Goal: Information Seeking & Learning: Compare options

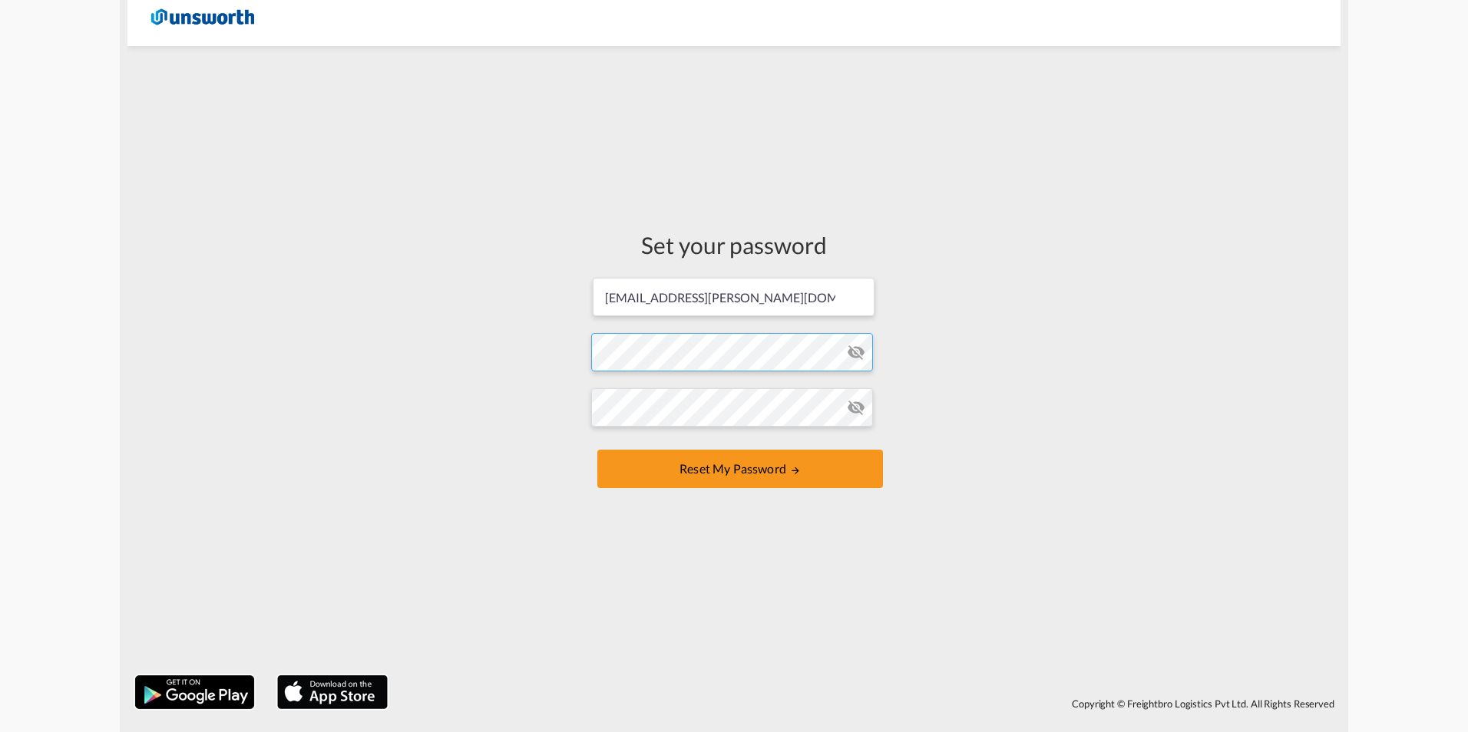
click at [754, 348] on form "[EMAIL_ADDRESS][PERSON_NAME][DOMAIN_NAME] Password must contain the following: …" at bounding box center [734, 384] width 286 height 216
click at [761, 463] on button "Reset my password" at bounding box center [740, 469] width 286 height 38
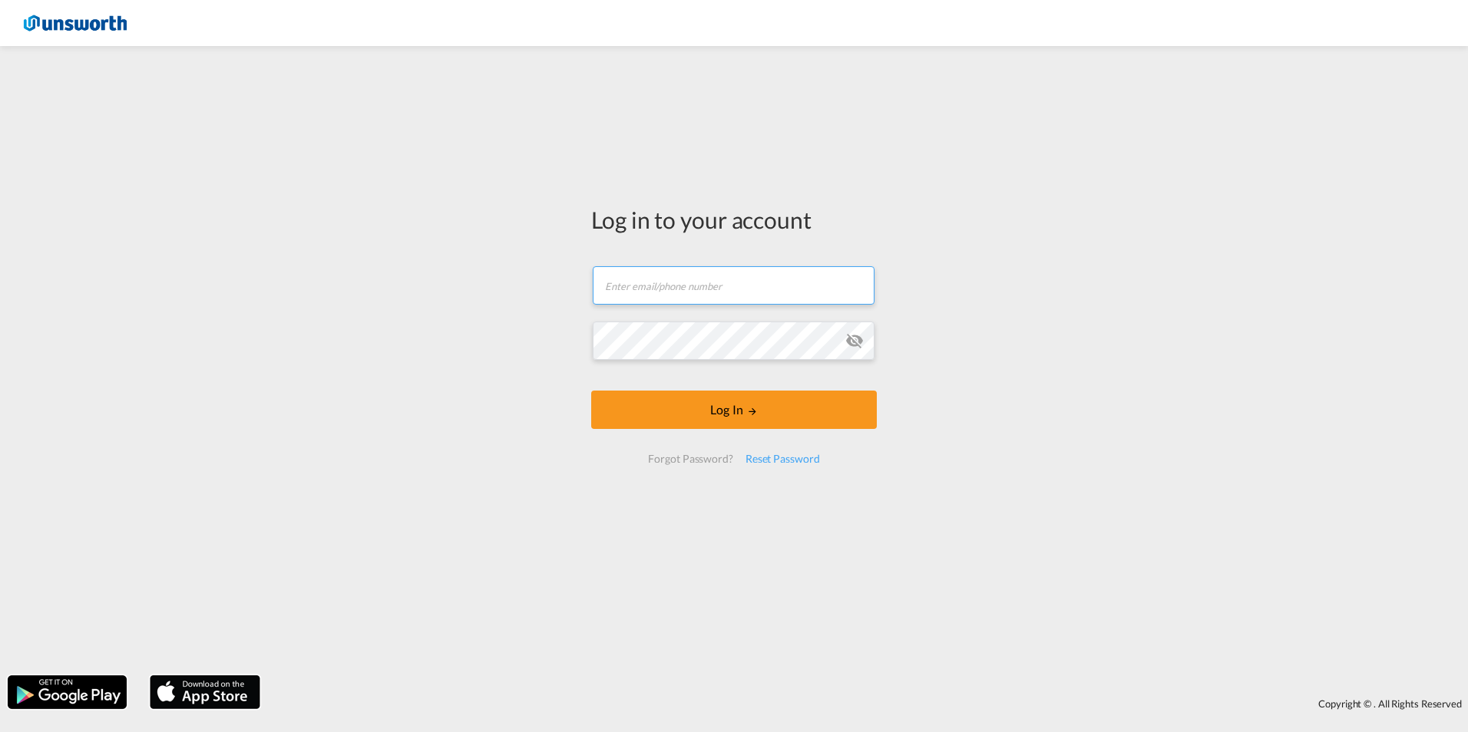
type input "[EMAIL_ADDRESS][PERSON_NAME][DOMAIN_NAME]"
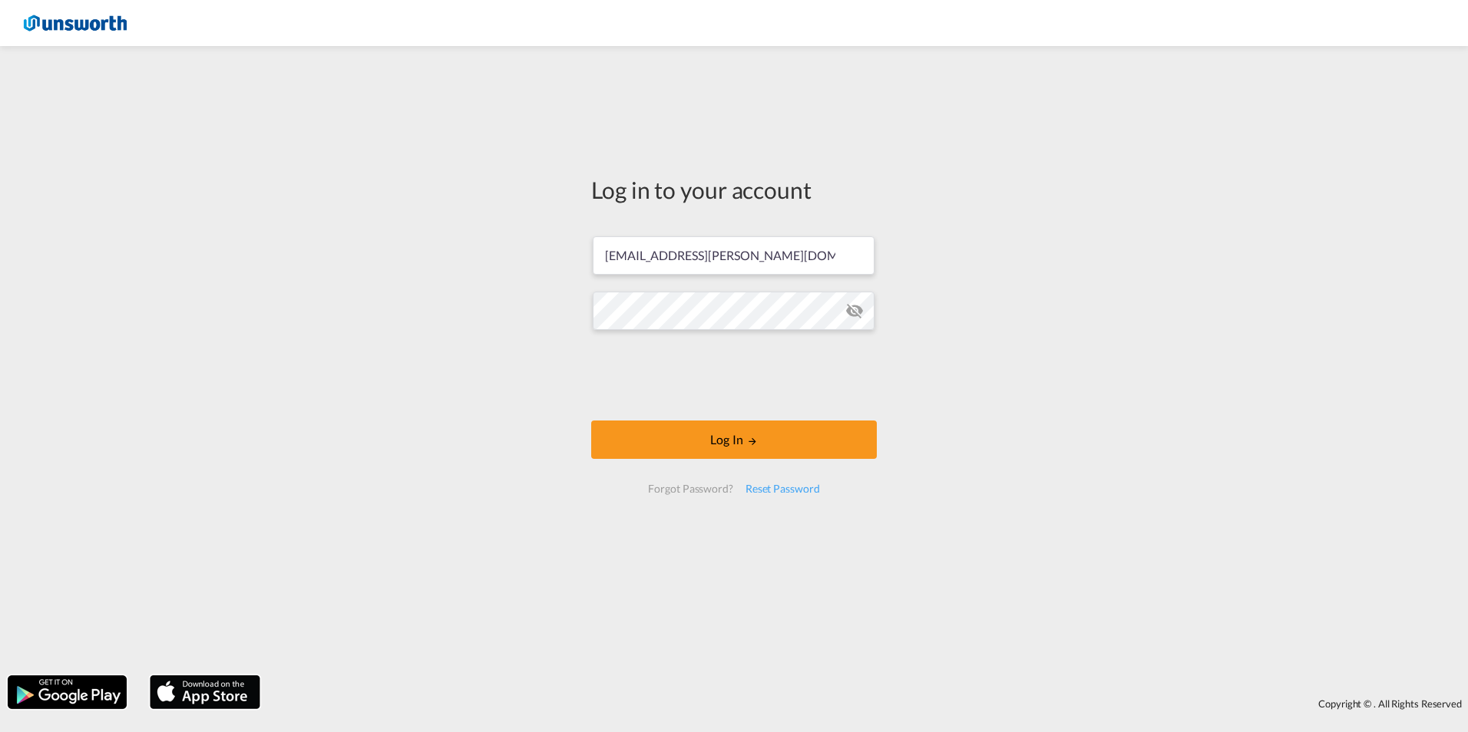
click at [853, 309] on md-icon "icon-eye-off" at bounding box center [854, 311] width 18 height 18
click at [745, 449] on button "Log In" at bounding box center [734, 440] width 286 height 38
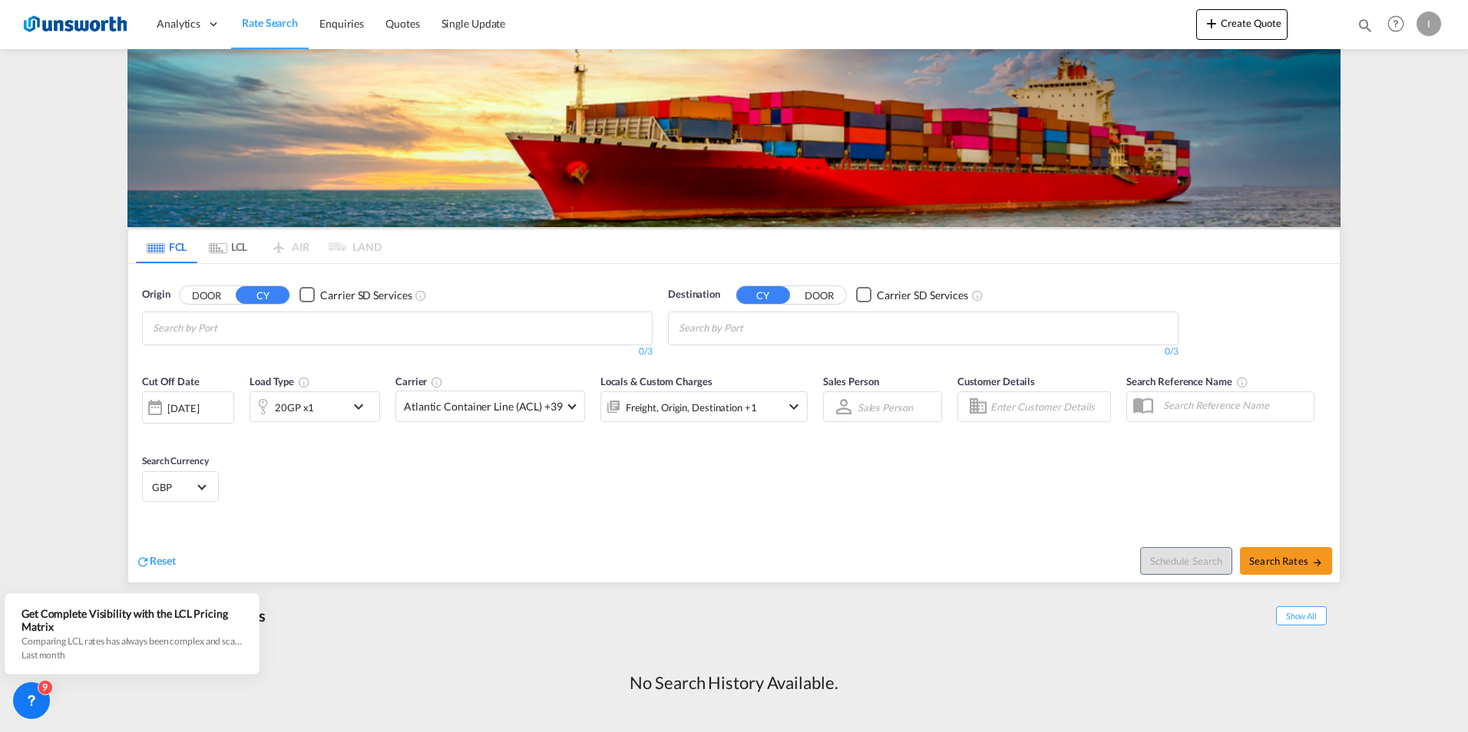
click at [286, 327] on input "Chips input." at bounding box center [226, 328] width 146 height 25
type input "saudi"
click at [253, 457] on div "[GEOGRAPHIC_DATA] [GEOGRAPHIC_DATA] SARUH" at bounding box center [272, 456] width 292 height 46
click at [897, 329] on div at bounding box center [734, 366] width 1468 height 732
click at [791, 325] on input "Chips input." at bounding box center [752, 328] width 146 height 25
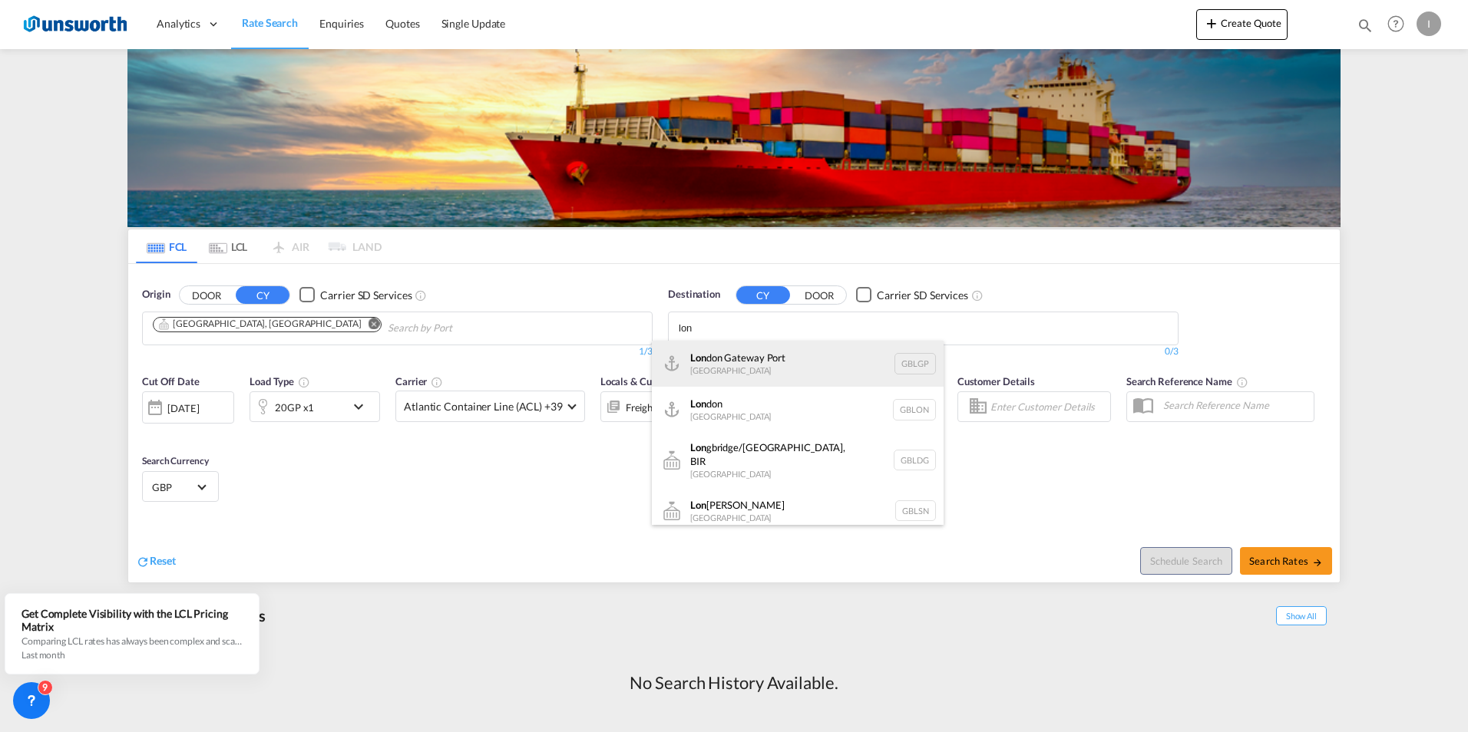
type input "lon"
click at [779, 350] on div "Lon don Gateway [GEOGRAPHIC_DATA] GBLGP" at bounding box center [798, 364] width 292 height 46
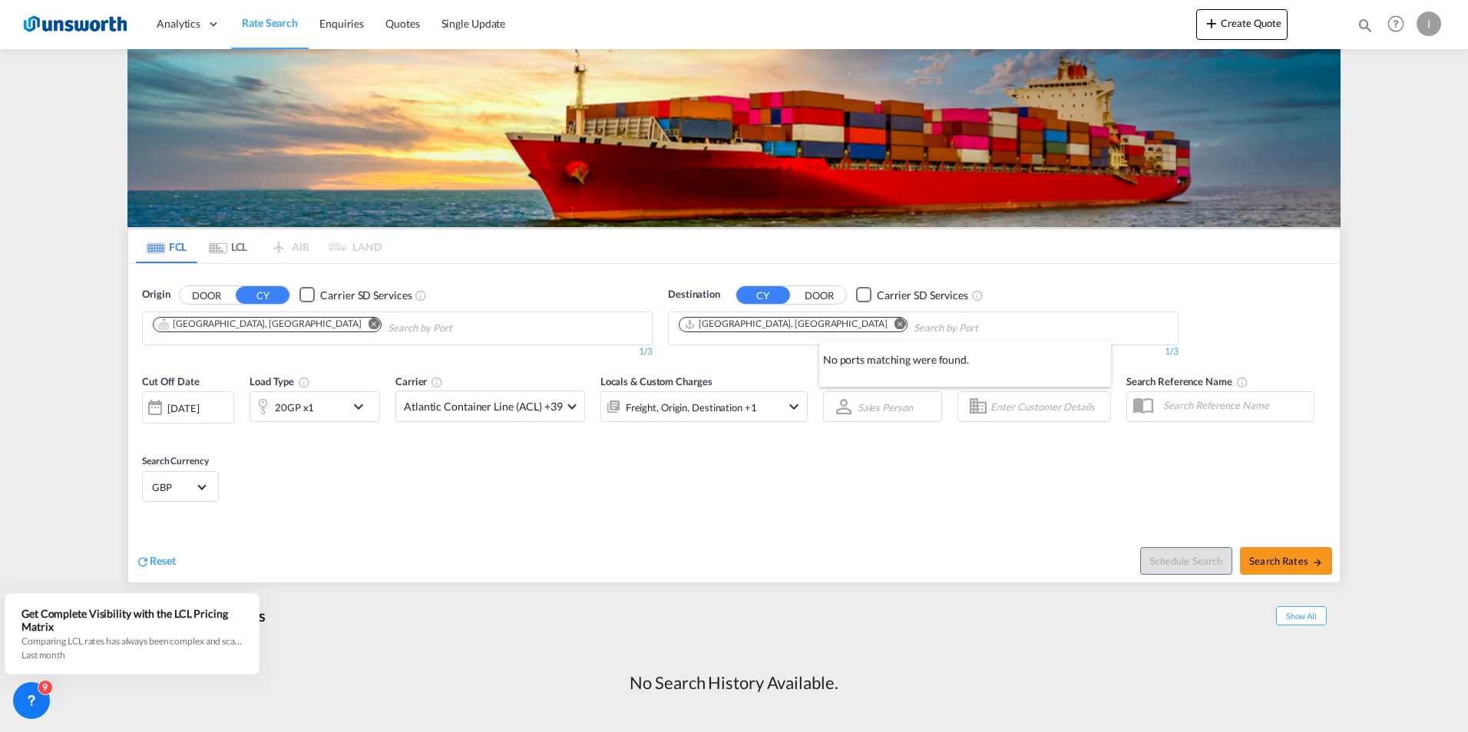
click at [1310, 557] on div at bounding box center [734, 366] width 1468 height 732
click at [918, 337] on input "Chips input." at bounding box center [986, 328] width 146 height 25
click at [226, 406] on div "[DATE]" at bounding box center [188, 407] width 92 height 32
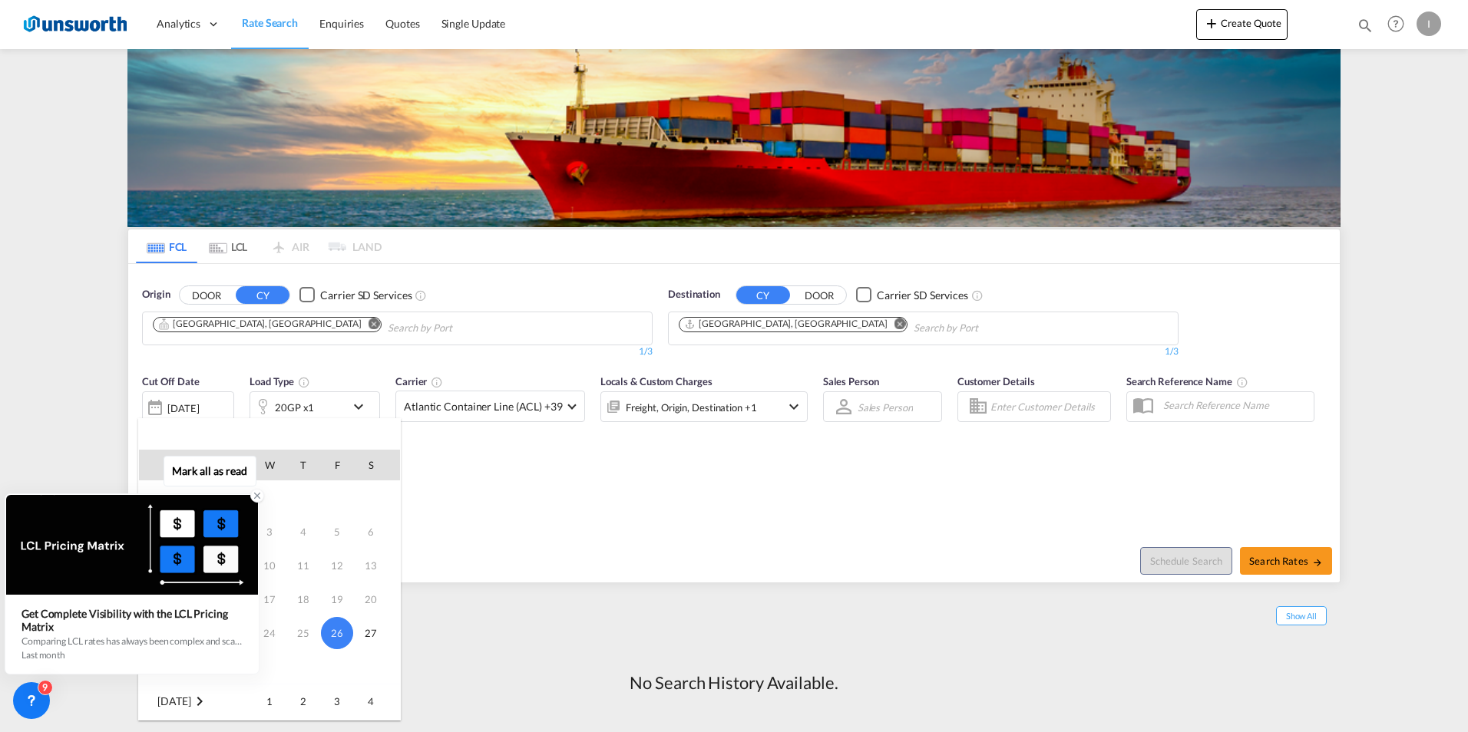
click at [59, 629] on div "Get Complete Visibility with the LCL Pricing Matrix" at bounding box center [131, 620] width 221 height 26
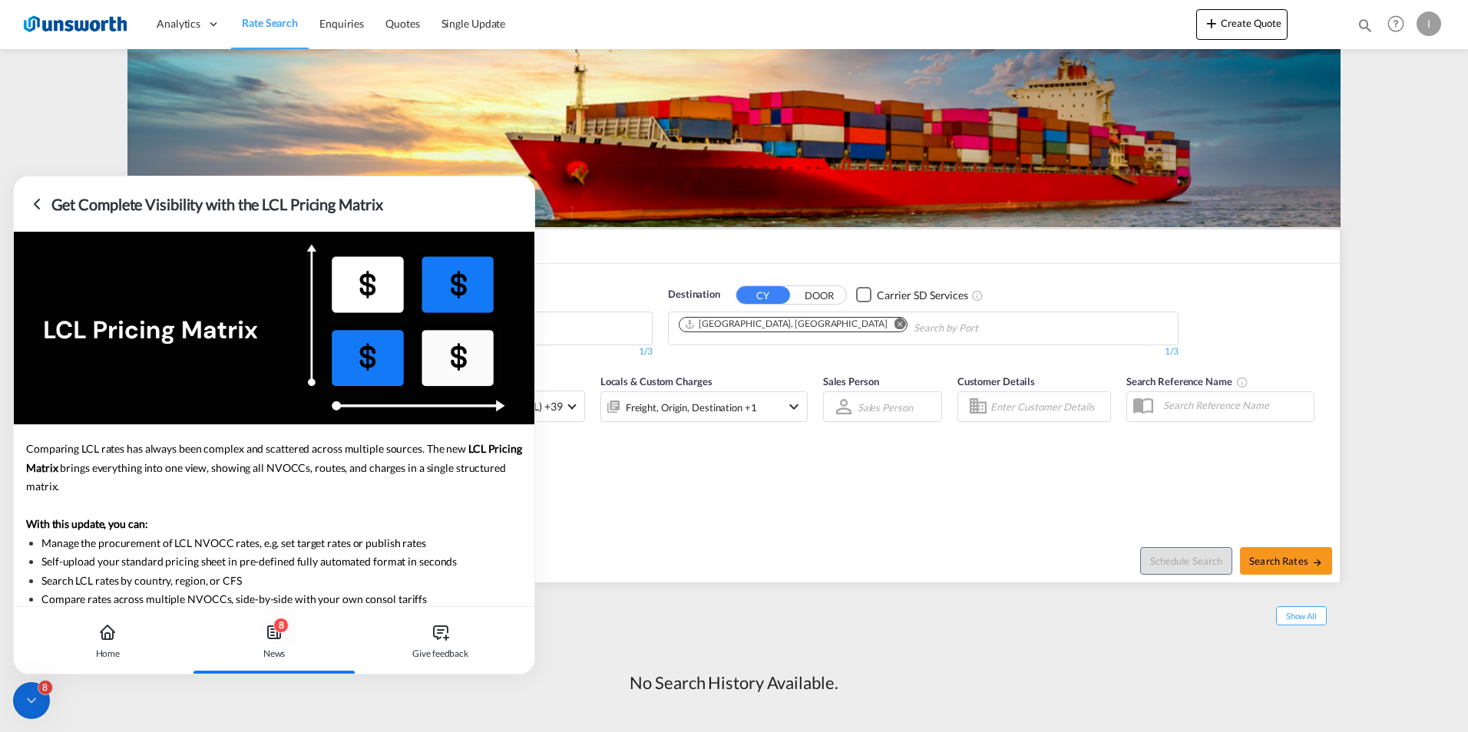
click at [594, 616] on div "Recent Searches Show All" at bounding box center [733, 612] width 1213 height 42
click at [596, 494] on div "Cut Off Date [DATE] [DATE] Load Type 20GP x1 Carrier Atlantic Container Line (A…" at bounding box center [733, 441] width 1211 height 150
click at [31, 203] on icon at bounding box center [37, 204] width 18 height 18
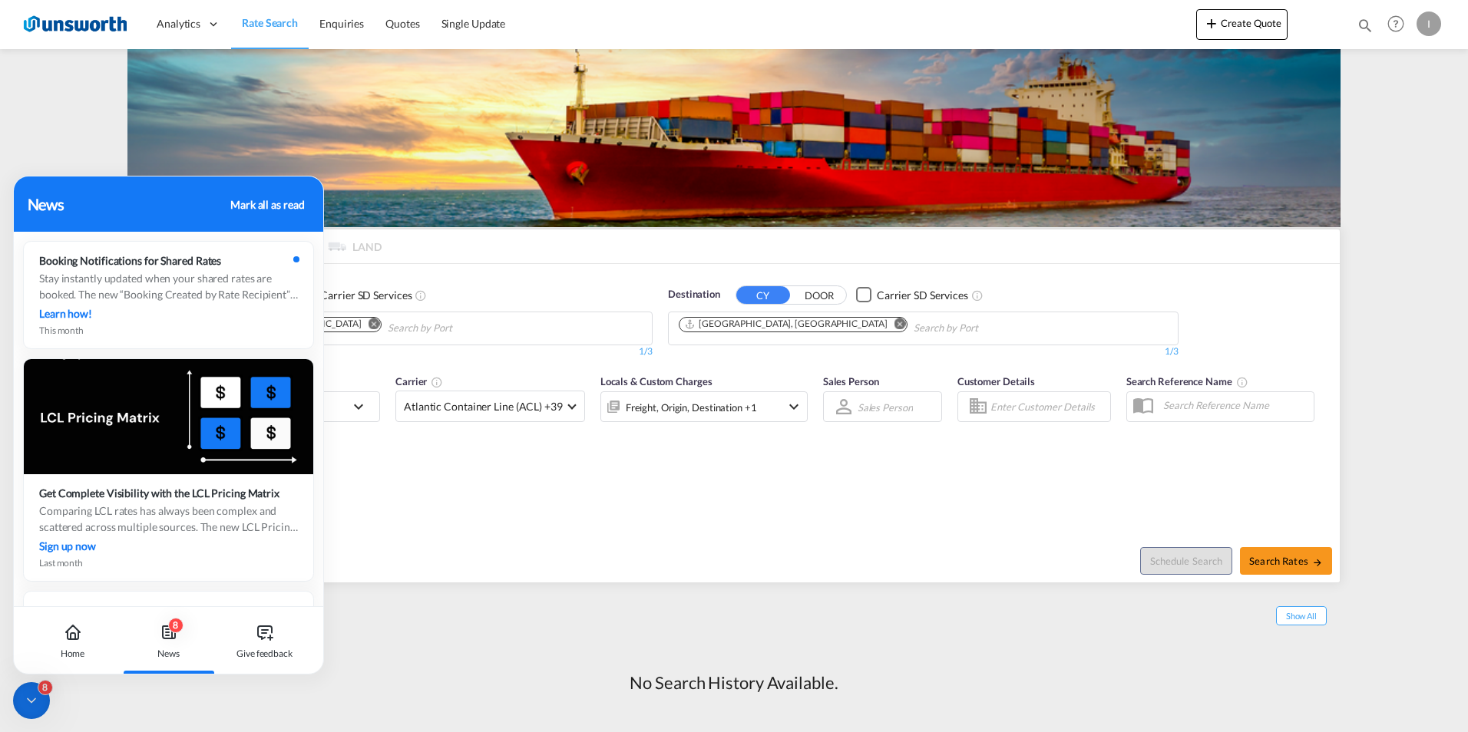
click at [247, 204] on div "Mark all as read" at bounding box center [267, 205] width 74 height 16
click at [418, 536] on div "Reset" at bounding box center [437, 549] width 602 height 42
click at [611, 532] on div "Reset" at bounding box center [437, 549] width 602 height 42
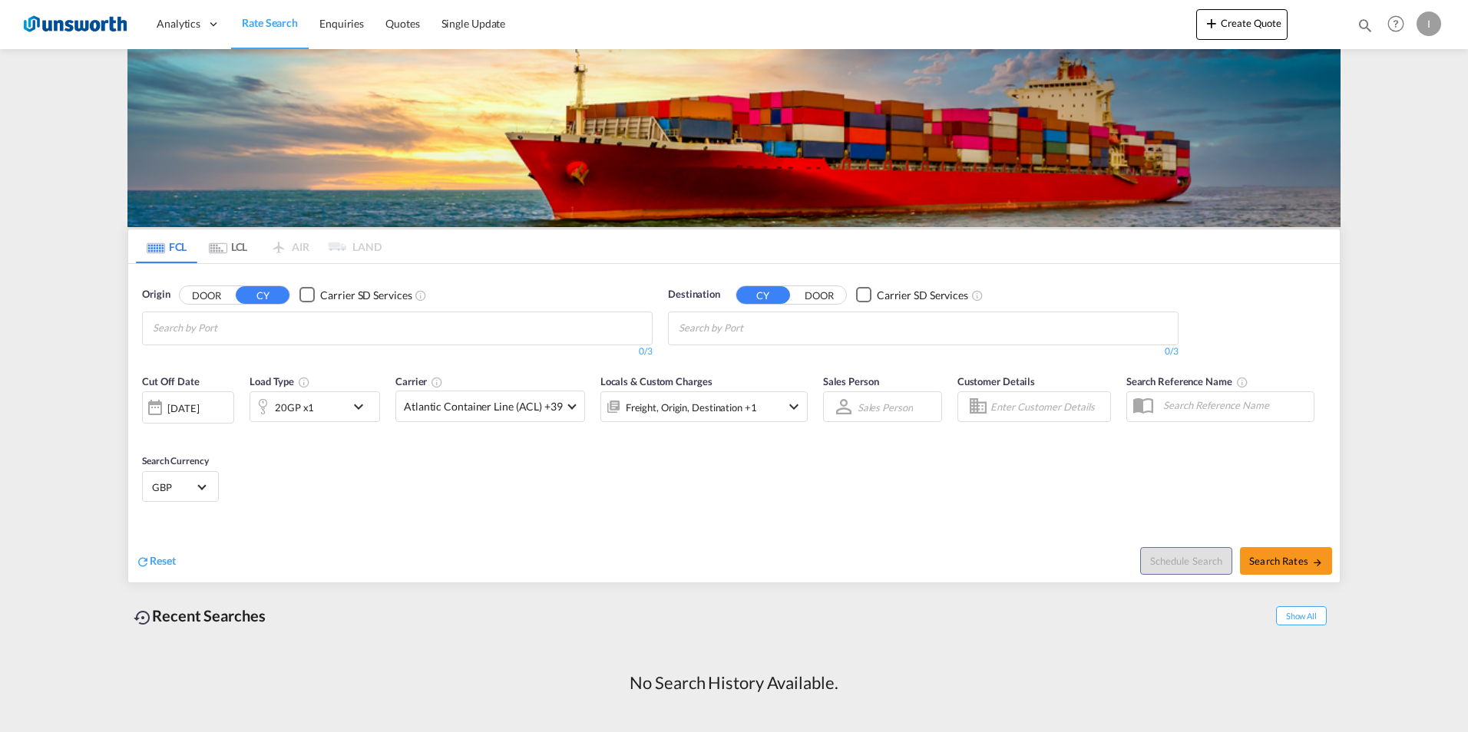
click at [378, 325] on md-chips at bounding box center [397, 328] width 509 height 32
click at [199, 410] on div "[DATE]" at bounding box center [182, 408] width 31 height 14
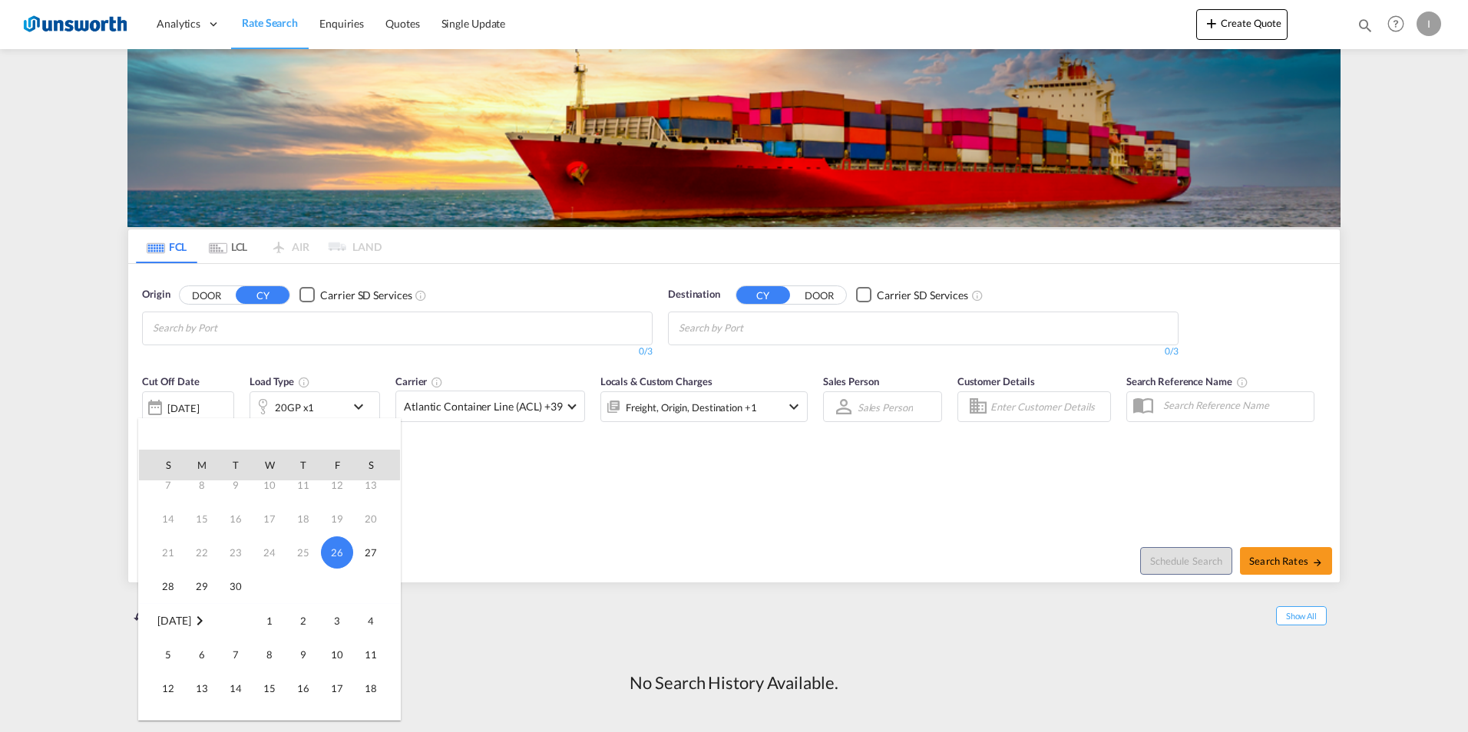
scroll to position [230, 0]
click at [236, 568] on span "21" at bounding box center [235, 572] width 31 height 31
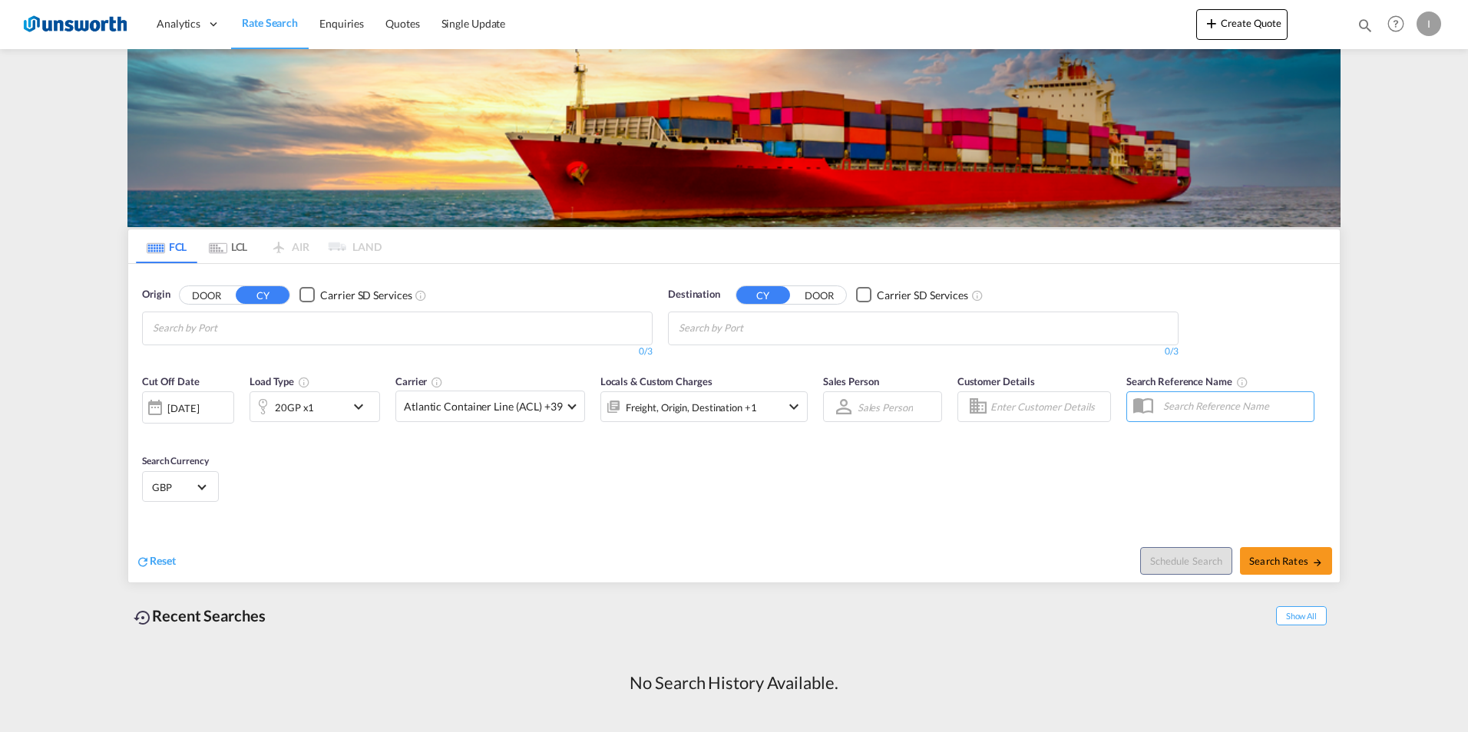
click at [364, 403] on md-icon "icon-chevron-down" at bounding box center [362, 407] width 26 height 18
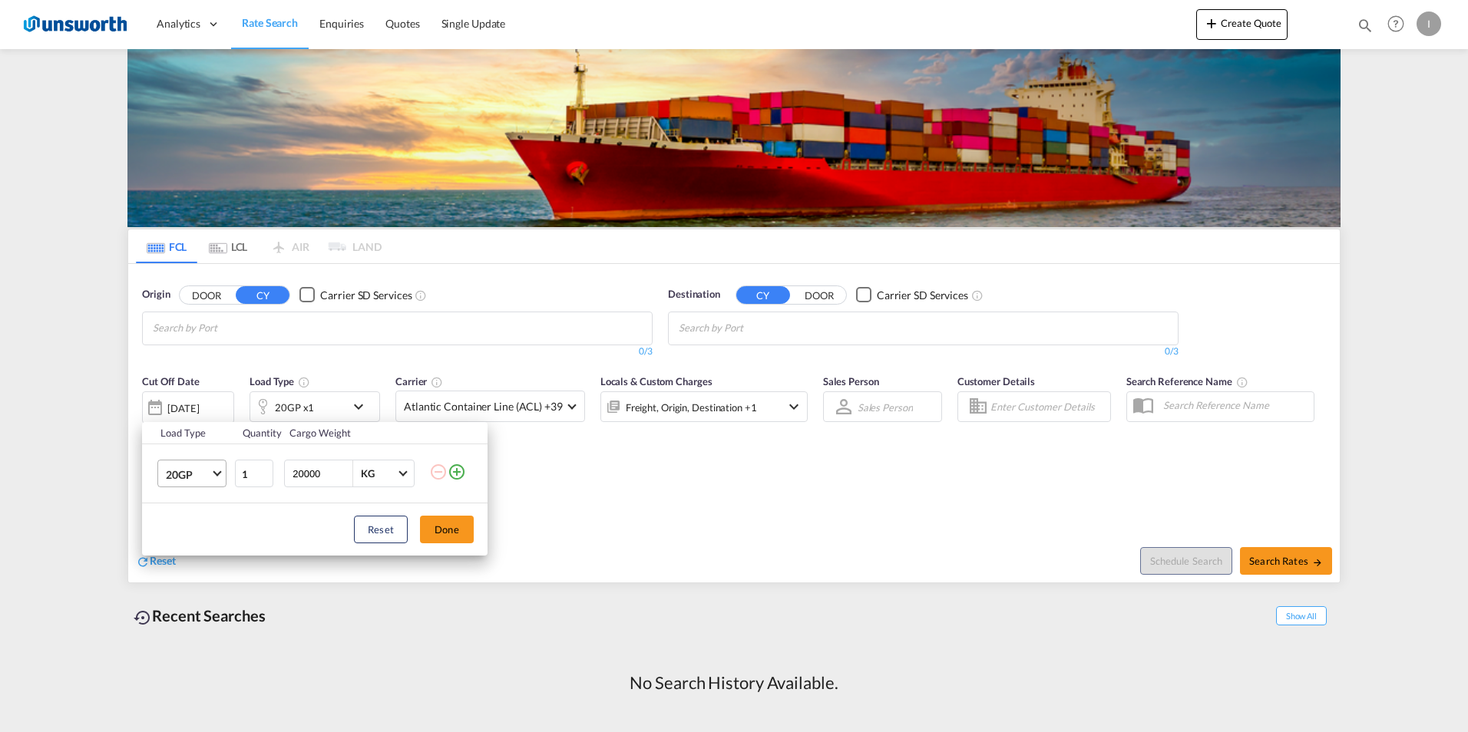
click at [220, 474] on span "Choose: \a20GP" at bounding box center [217, 472] width 8 height 8
click at [206, 504] on md-option "40GP" at bounding box center [206, 511] width 104 height 37
click at [626, 507] on div "Load Type Quantity Cargo Weight 40GP 1 20000 KG KG Load type addition is restri…" at bounding box center [734, 366] width 1468 height 732
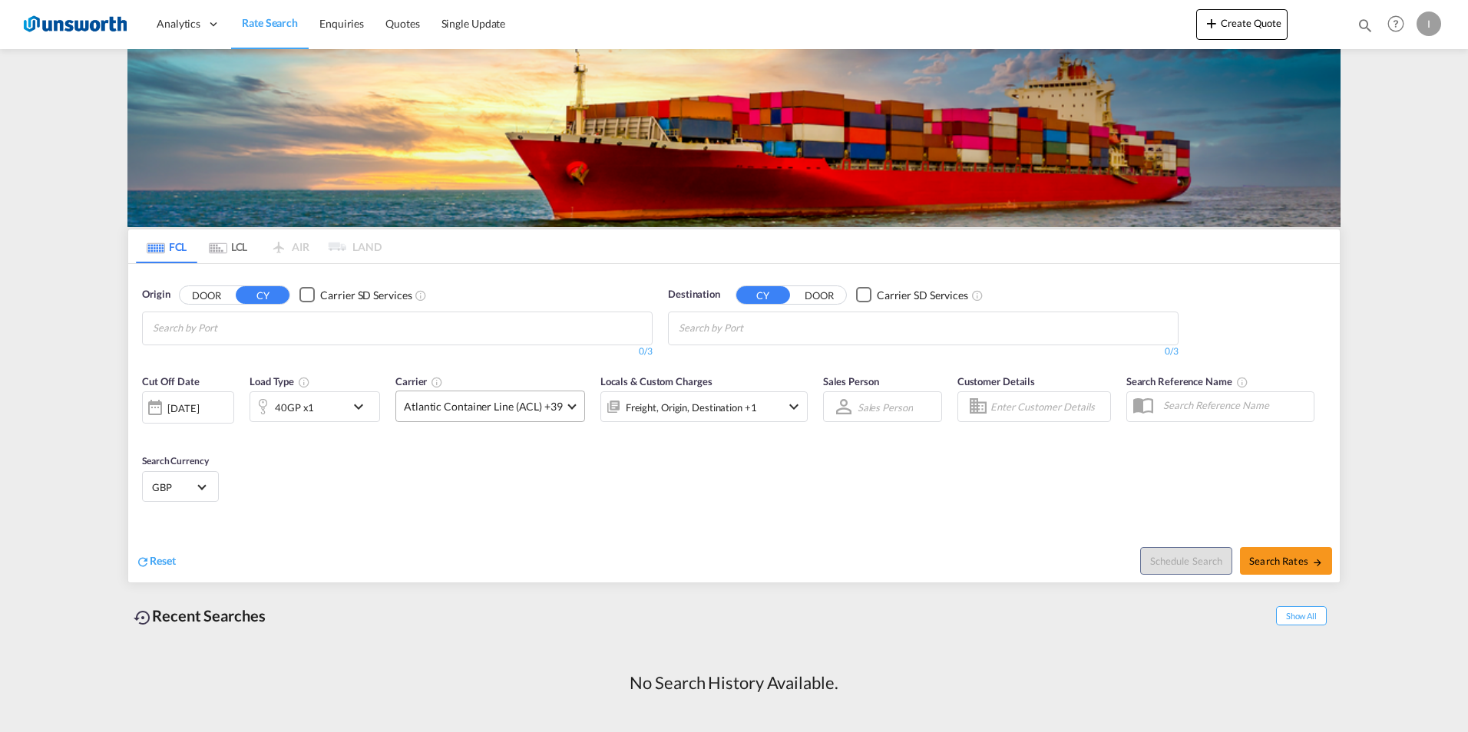
click at [573, 409] on md-select-value "Atlantic Container Line (ACL) +39" at bounding box center [490, 406] width 188 height 30
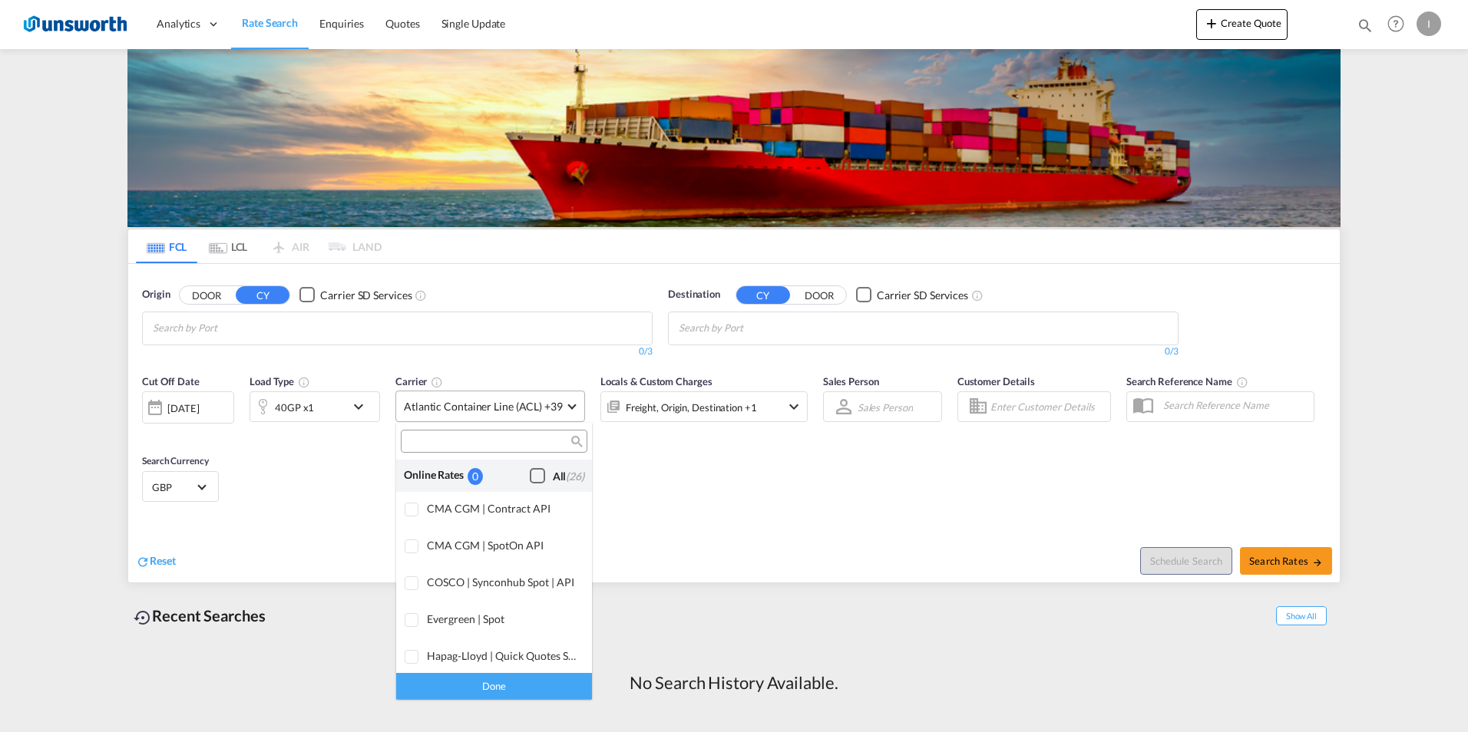
scroll to position [938, 0]
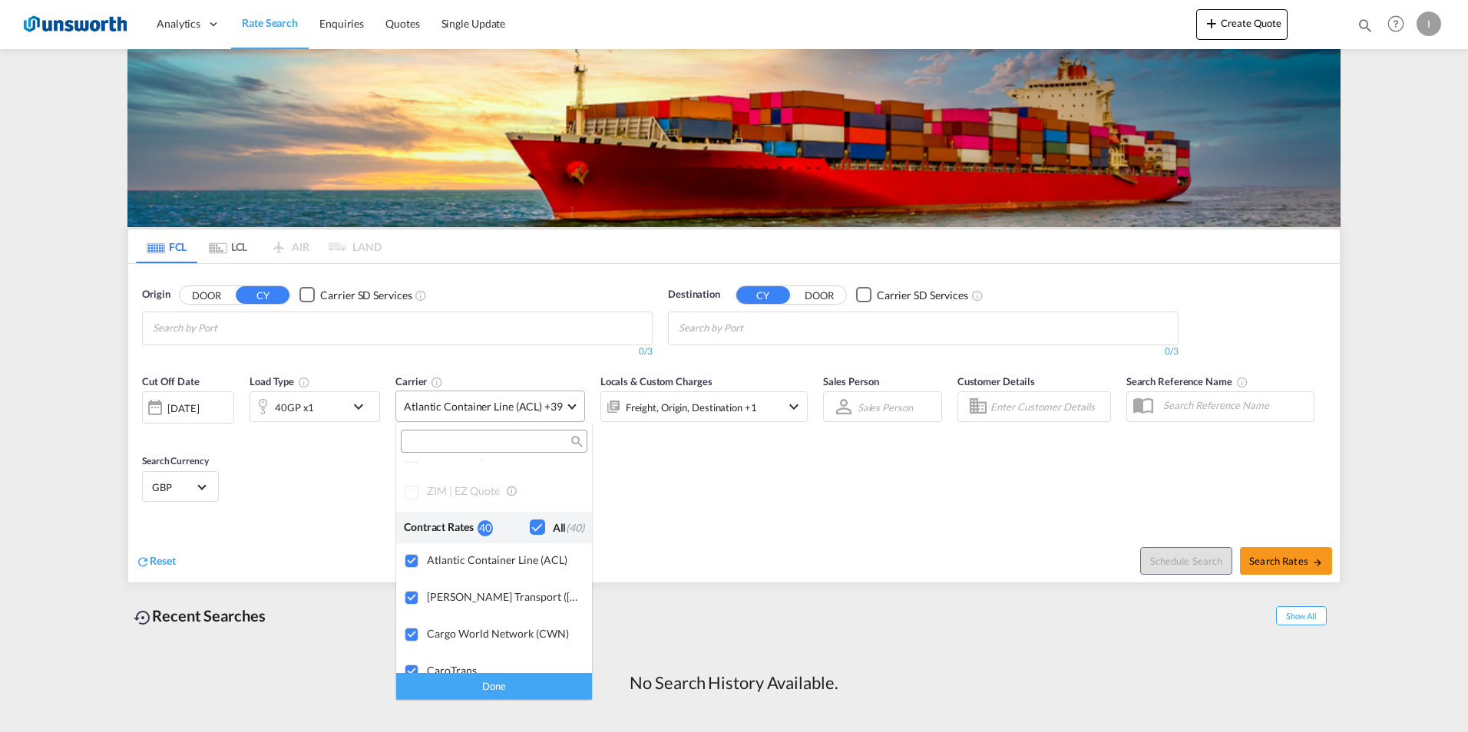
click at [573, 409] on md-backdrop at bounding box center [734, 366] width 1468 height 732
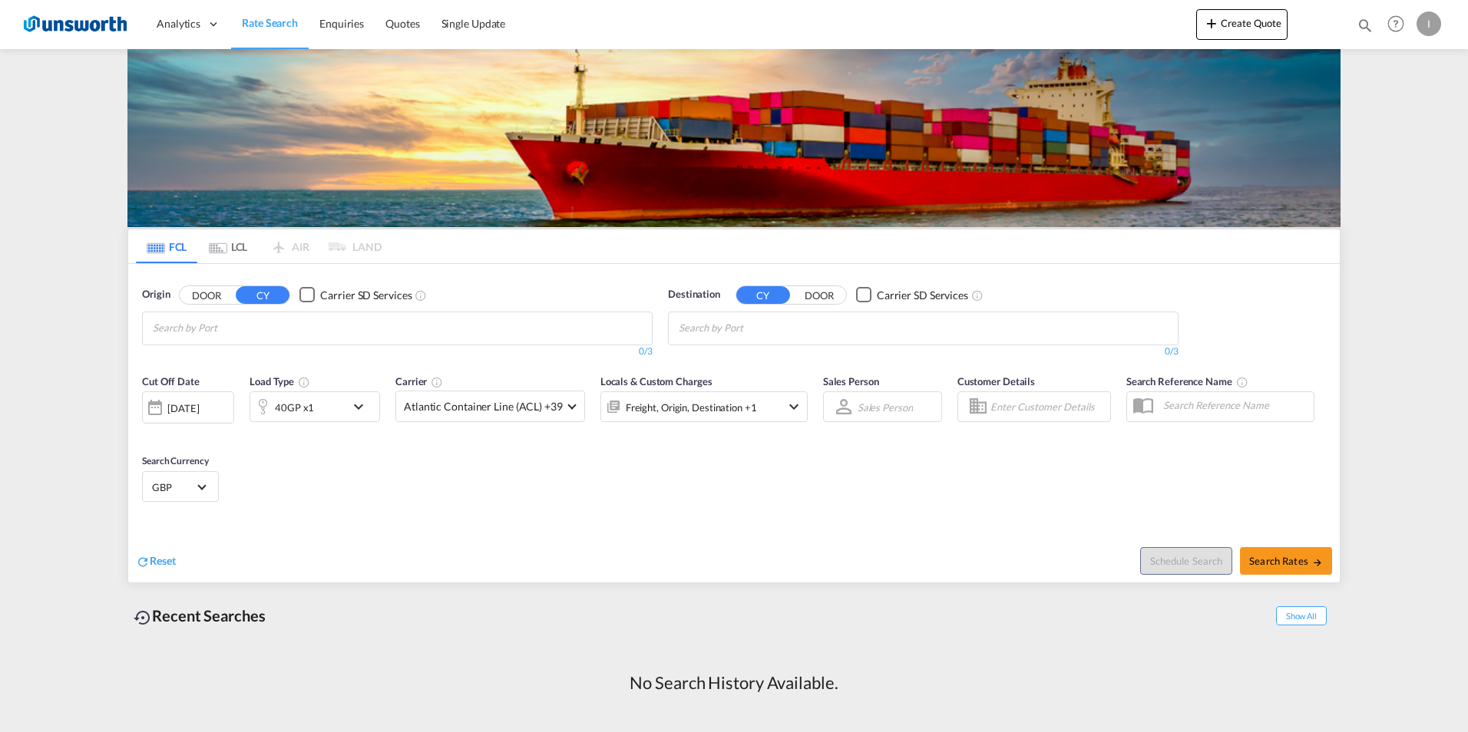
click at [658, 481] on div "Cut Off Date 21 Oct 2025 21/10/2025 Load Type 40GP x1 Carrier Atlantic Containe…" at bounding box center [733, 441] width 1211 height 150
click at [517, 318] on md-chips at bounding box center [397, 328] width 509 height 32
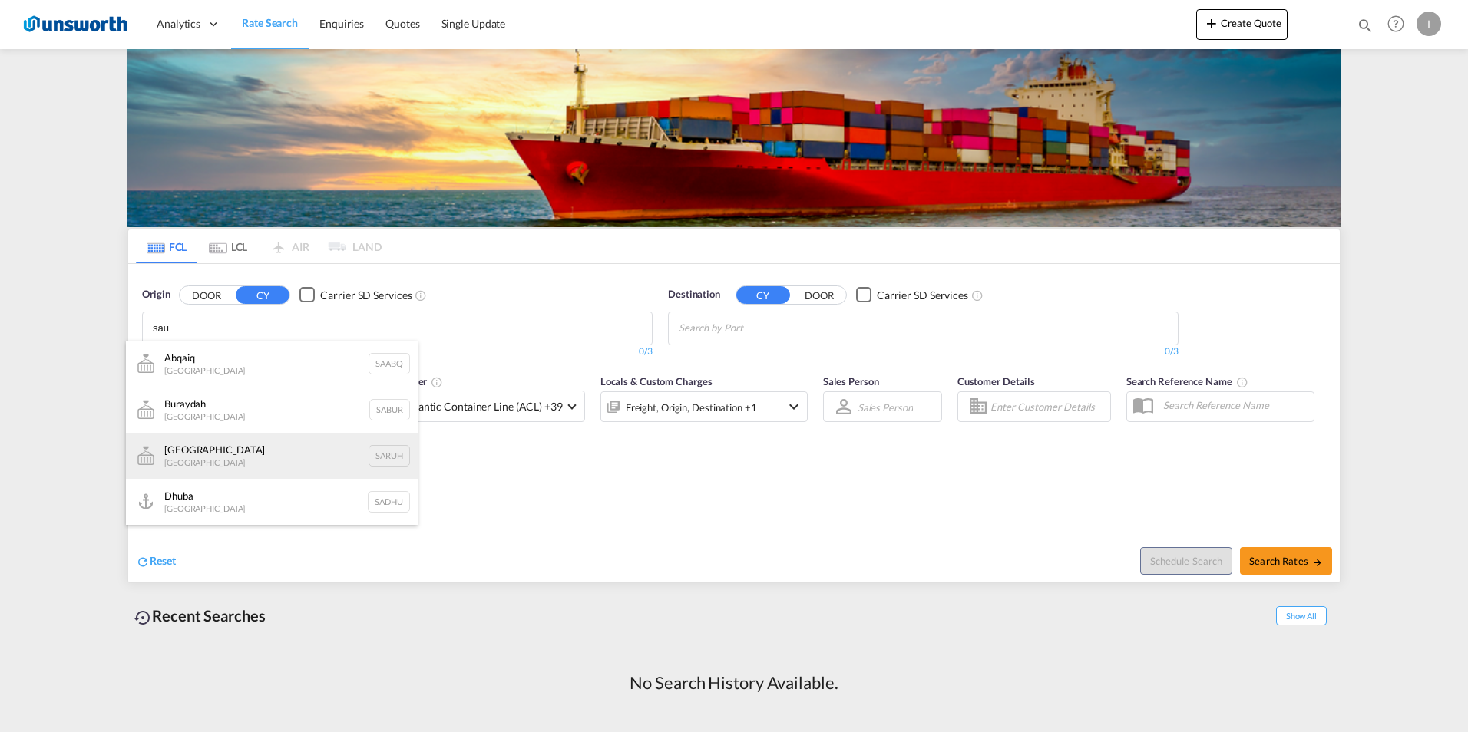
type input "sau"
click at [305, 448] on div "[GEOGRAPHIC_DATA] [GEOGRAPHIC_DATA] SARUH" at bounding box center [272, 456] width 292 height 46
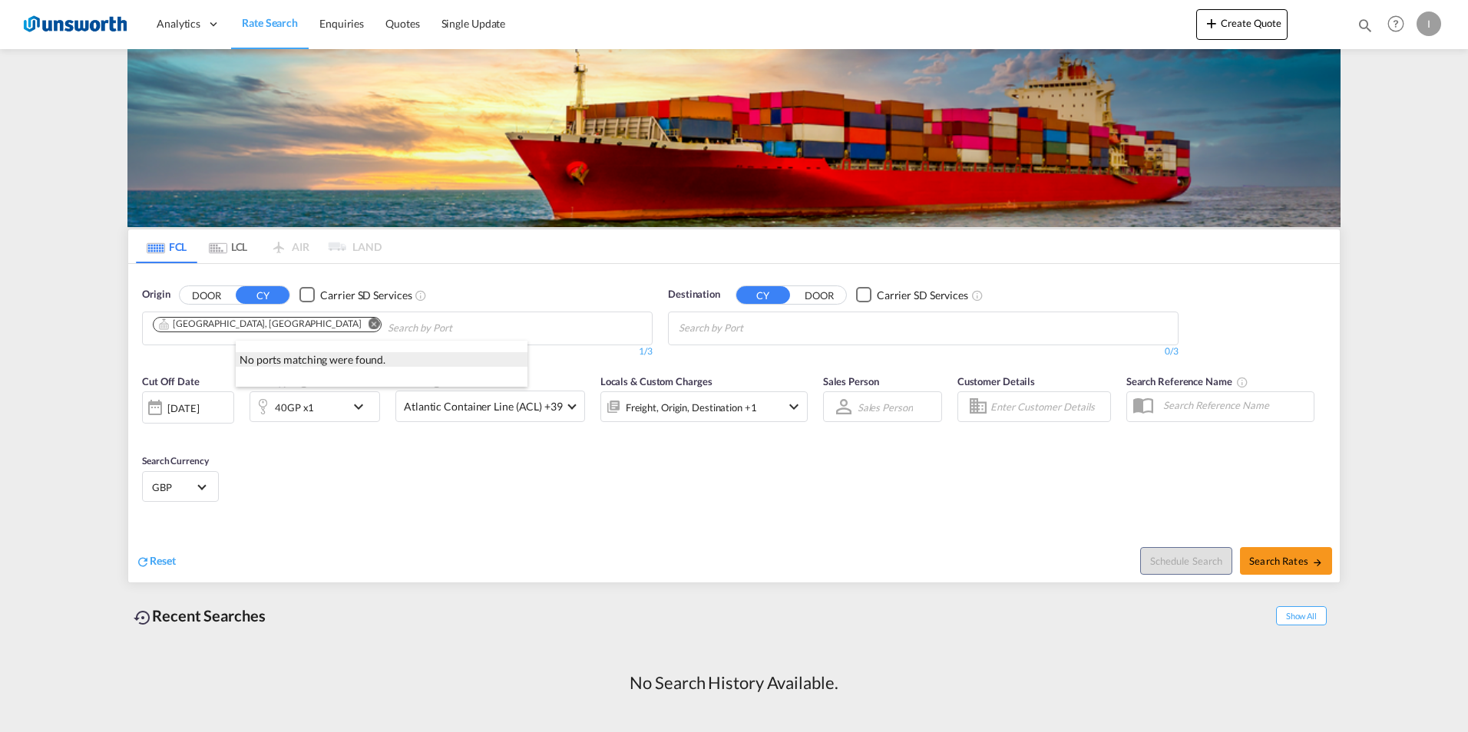
click at [326, 360] on div "No ports matching were found." at bounding box center [382, 359] width 292 height 15
click at [804, 326] on input "Chips input." at bounding box center [752, 328] width 146 height 25
click at [767, 335] on input "Chips input." at bounding box center [752, 328] width 146 height 25
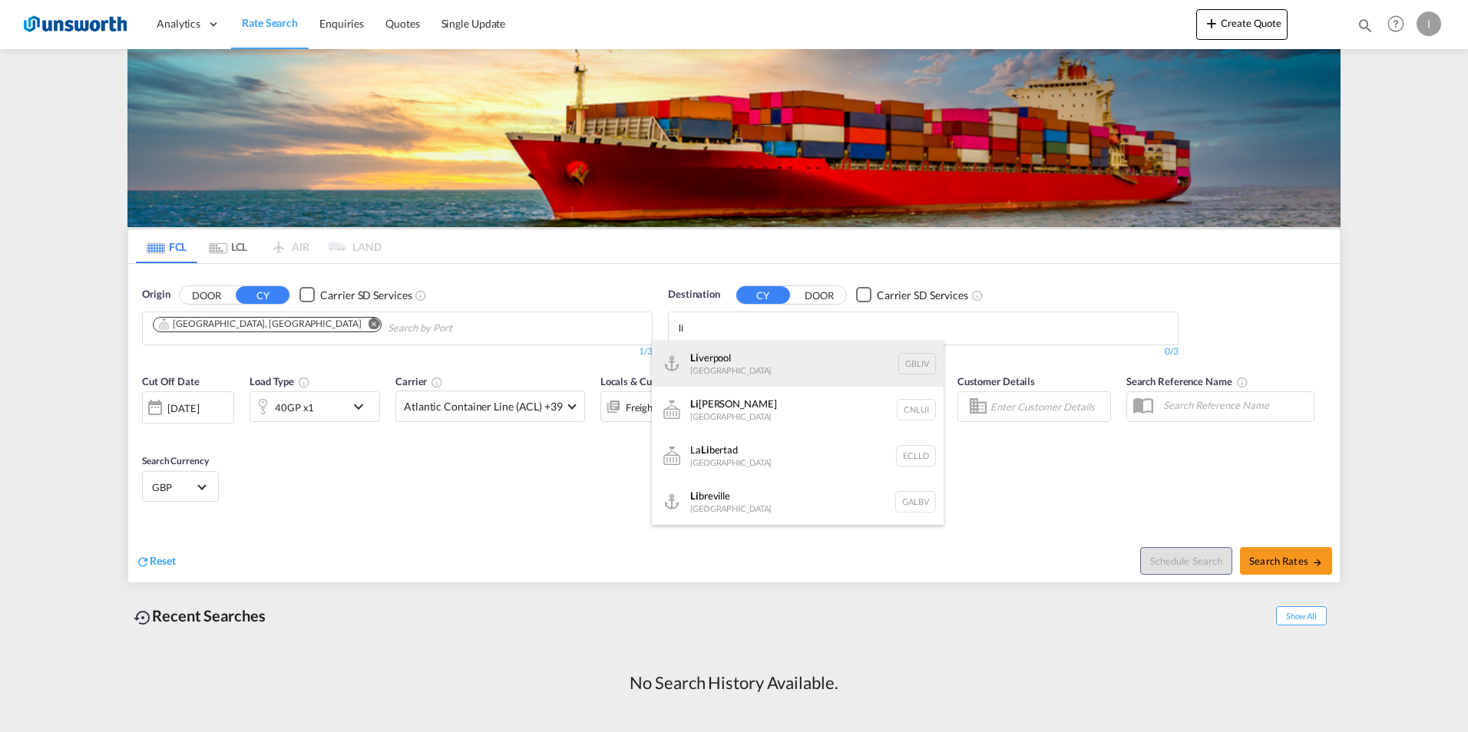
type input "li"
click at [773, 368] on div "Li verpool United Kingdom GBLIV" at bounding box center [798, 364] width 292 height 46
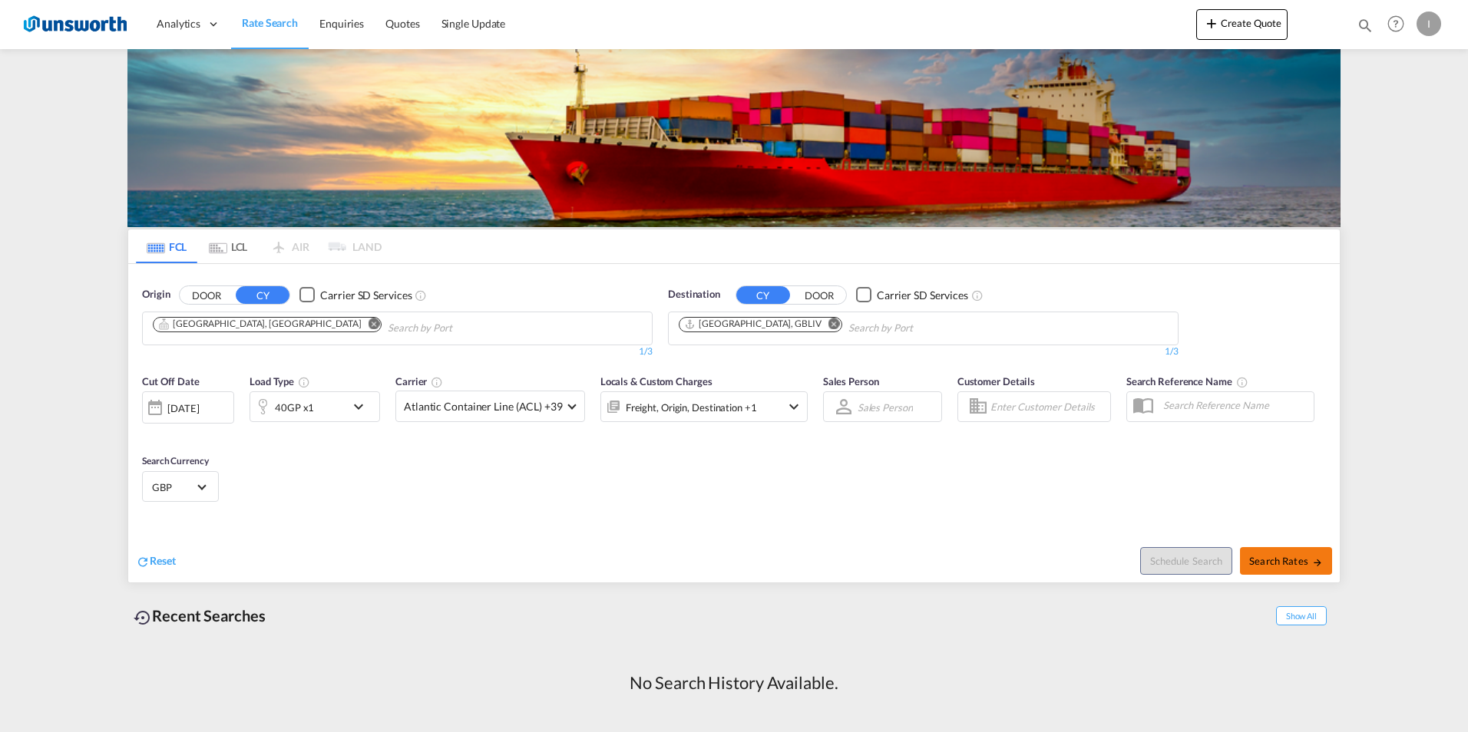
click at [1283, 556] on span "Search Rates" at bounding box center [1286, 561] width 74 height 12
type input "SARUH to GBLIV / 21 Oct 2025"
